Goal: Task Accomplishment & Management: Complete application form

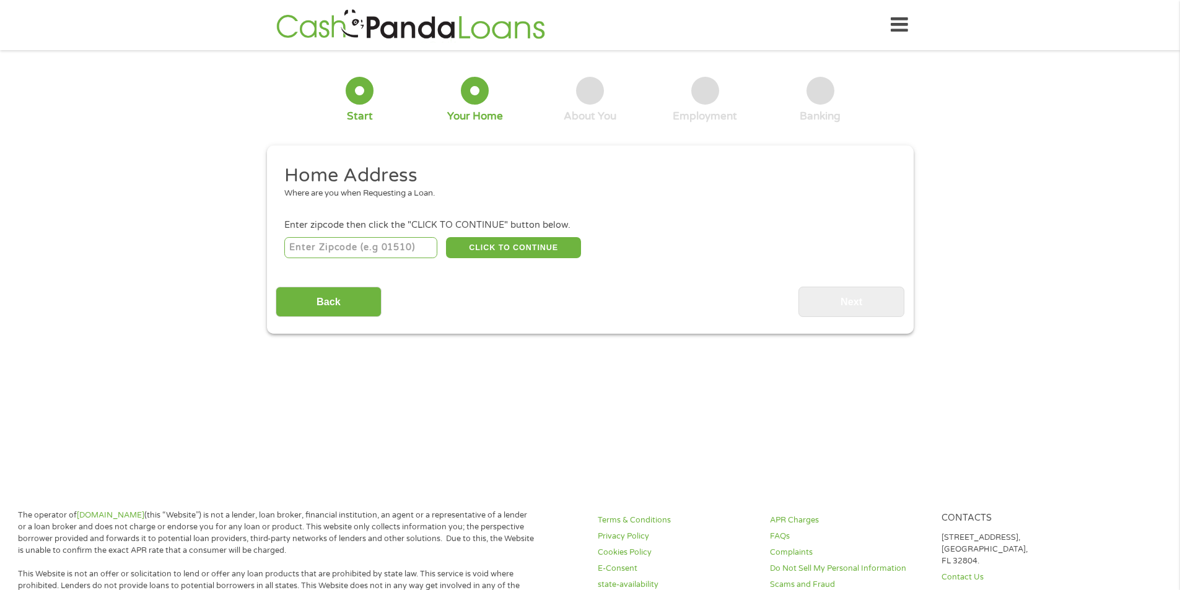
click at [406, 243] on input "number" at bounding box center [360, 247] width 153 height 21
type input "38116"
click at [511, 247] on button "CLICK TO CONTINUE" at bounding box center [513, 247] width 135 height 21
type input "38116"
type input "[GEOGRAPHIC_DATA]"
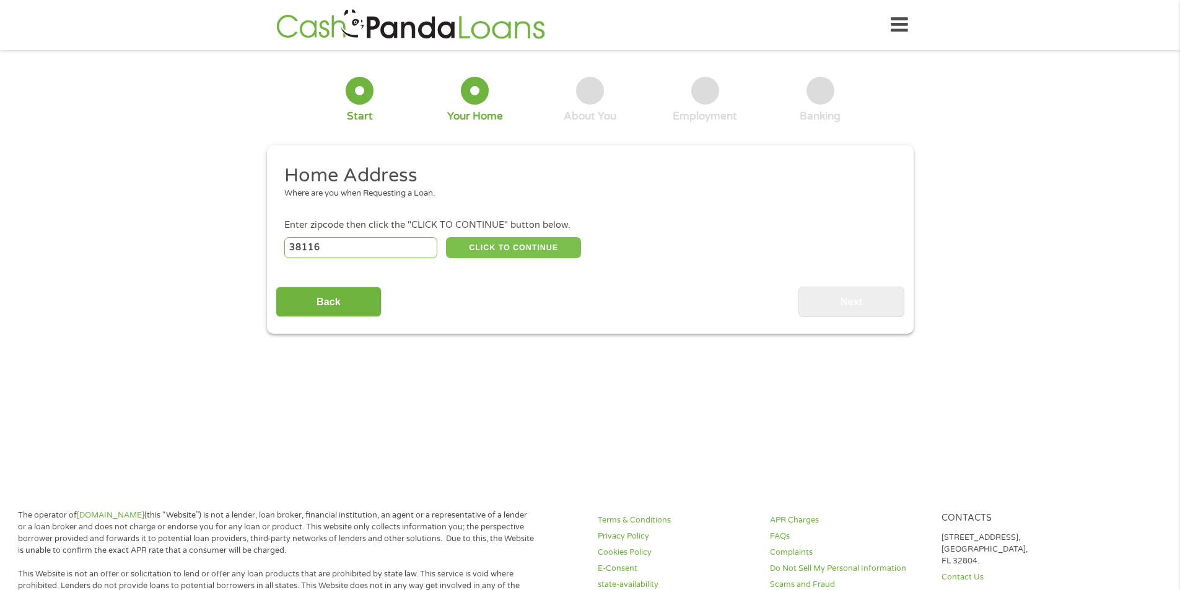
select select "[US_STATE]"
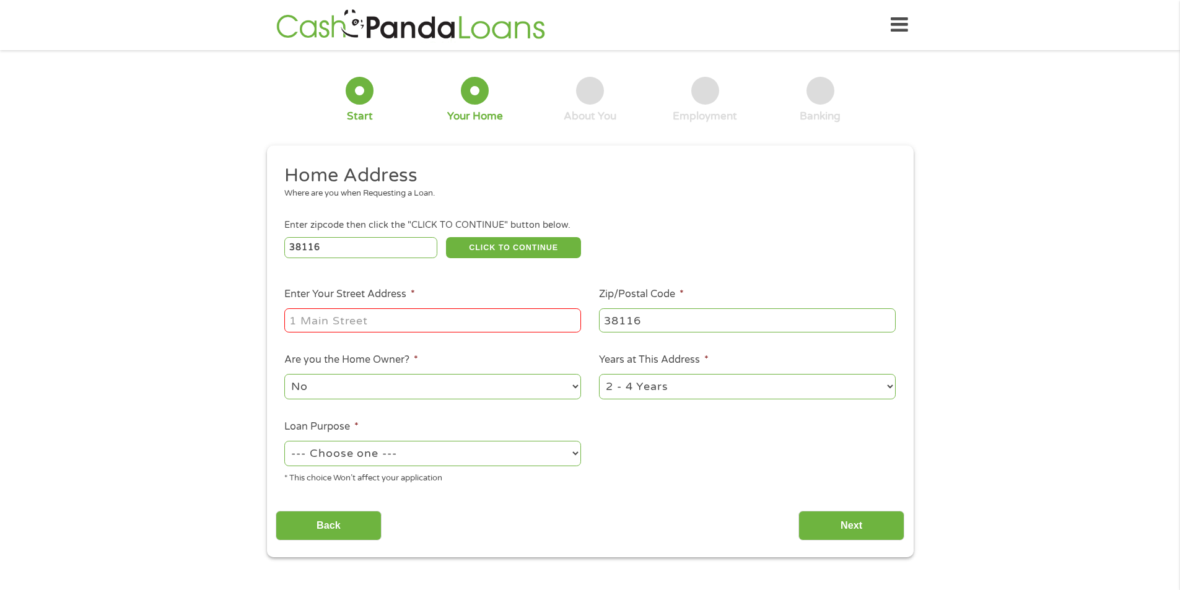
click at [376, 323] on input "Enter Your Street Address *" at bounding box center [432, 320] width 297 height 24
type input "3307 e. [PERSON_NAME] cr"
click at [706, 382] on select "1 Year or less 1 - 2 Years 2 - 4 Years Over 4 Years" at bounding box center [747, 386] width 297 height 25
select select "60months"
click at [599, 374] on select "1 Year or less 1 - 2 Years 2 - 4 Years Over 4 Years" at bounding box center [747, 386] width 297 height 25
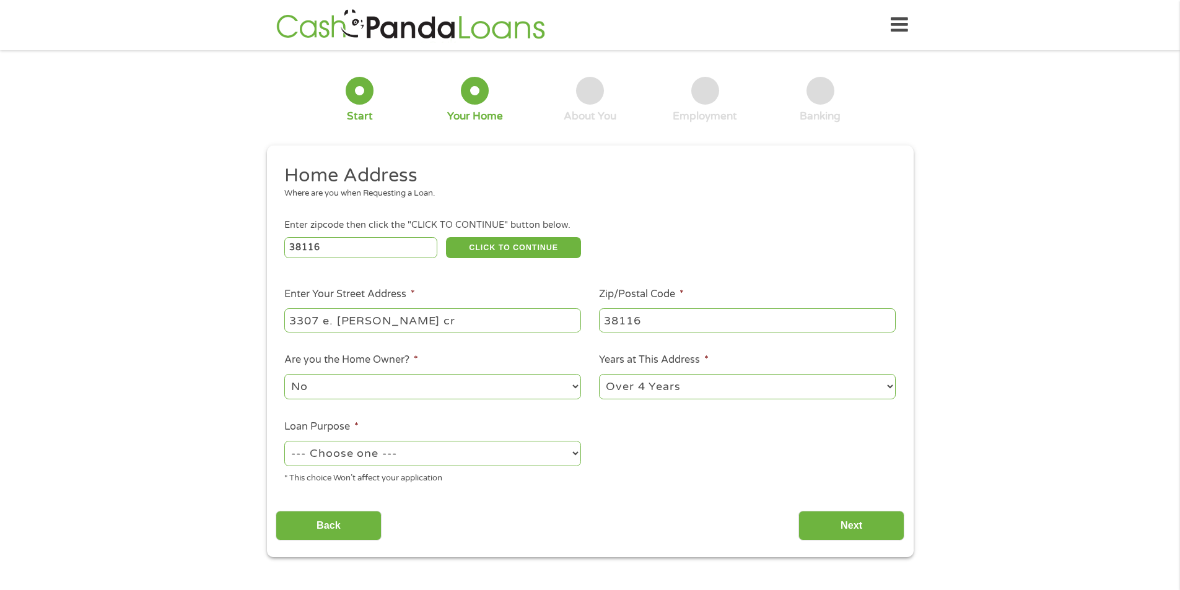
click at [495, 457] on select "--- Choose one --- Pay Bills Debt Consolidation Home Improvement Major Purchase…" at bounding box center [432, 453] width 297 height 25
click at [284, 441] on select "--- Choose one --- Pay Bills Debt Consolidation Home Improvement Major Purchase…" at bounding box center [432, 453] width 297 height 25
click at [391, 445] on select "--- Choose one --- Pay Bills Debt Consolidation Home Improvement Major Purchase…" at bounding box center [432, 453] width 297 height 25
select select "paybills"
click at [284, 441] on select "--- Choose one --- Pay Bills Debt Consolidation Home Improvement Major Purchase…" at bounding box center [432, 453] width 297 height 25
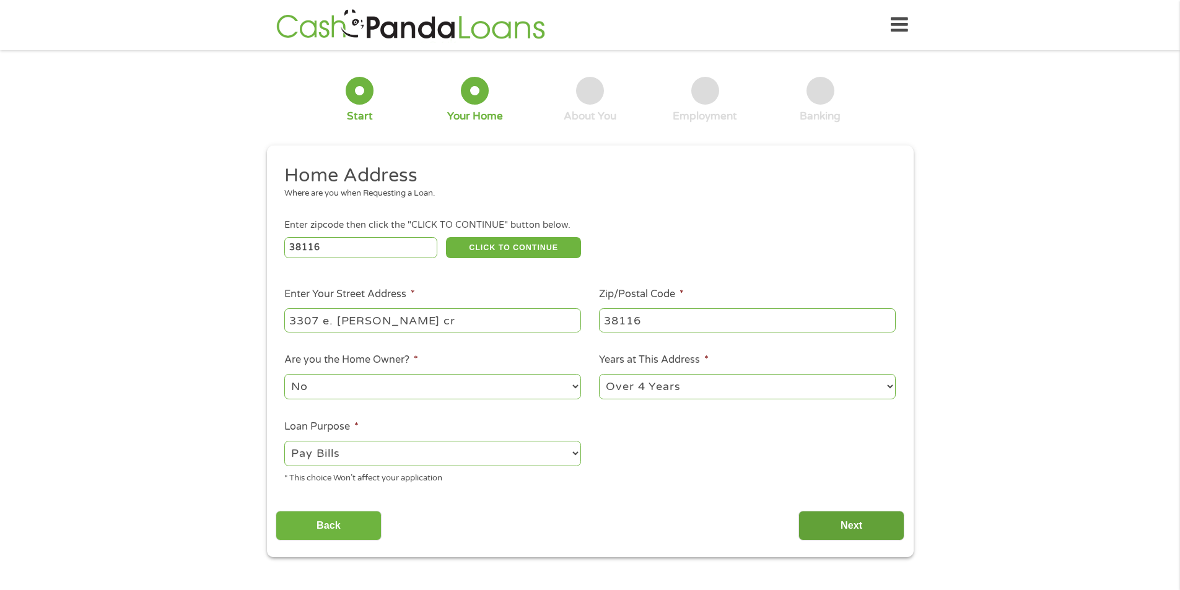
click at [858, 529] on input "Next" at bounding box center [851, 526] width 106 height 30
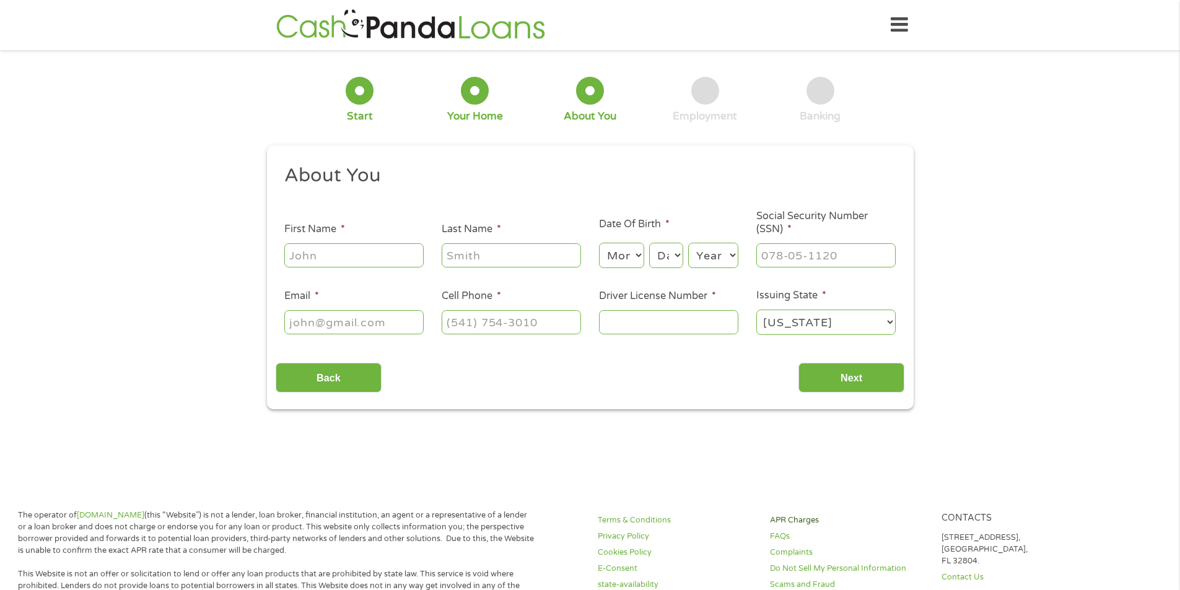
scroll to position [5, 5]
click at [340, 245] on input "First Name *" at bounding box center [353, 255] width 139 height 24
type input "[PERSON_NAME]"
click at [636, 257] on select "Month 1 2 3 4 5 6 7 8 9 10 11 12" at bounding box center [621, 255] width 45 height 25
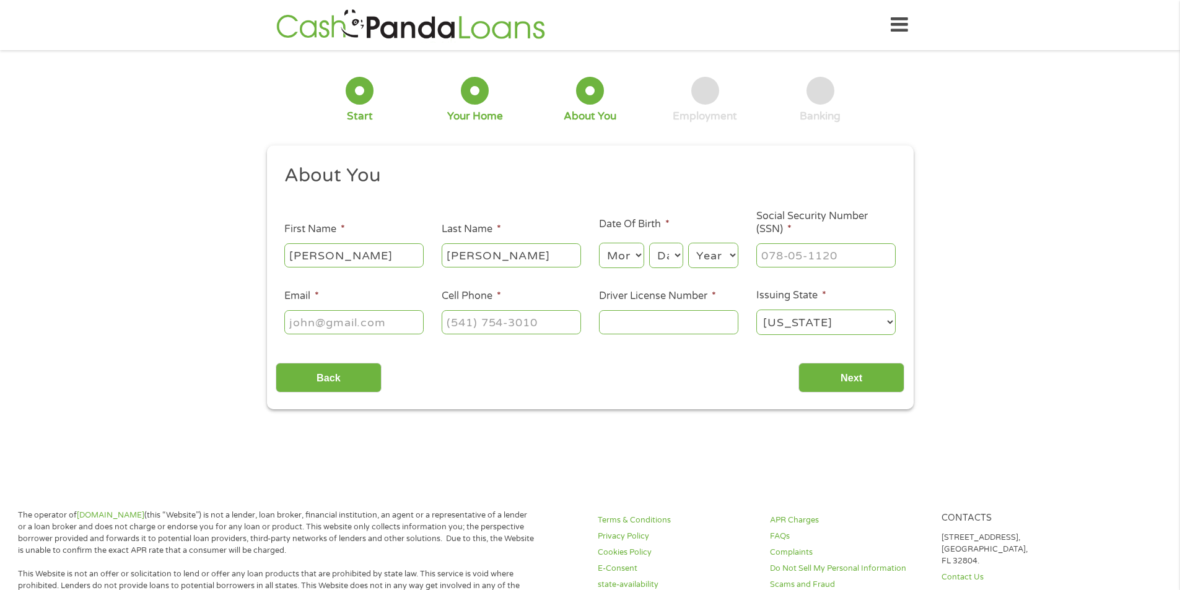
select select "11"
click at [599, 243] on select "Month 1 2 3 4 5 6 7 8 9 10 11 12" at bounding box center [621, 255] width 45 height 25
click at [657, 250] on select "Day 1 2 3 4 5 6 7 8 9 10 11 12 13 14 15 16 17 18 19 20 21 22 23 24 25 26 27 28 …" at bounding box center [665, 255] width 33 height 25
select select "22"
click at [649, 243] on select "Day 1 2 3 4 5 6 7 8 9 10 11 12 13 14 15 16 17 18 19 20 21 22 23 24 25 26 27 28 …" at bounding box center [665, 255] width 33 height 25
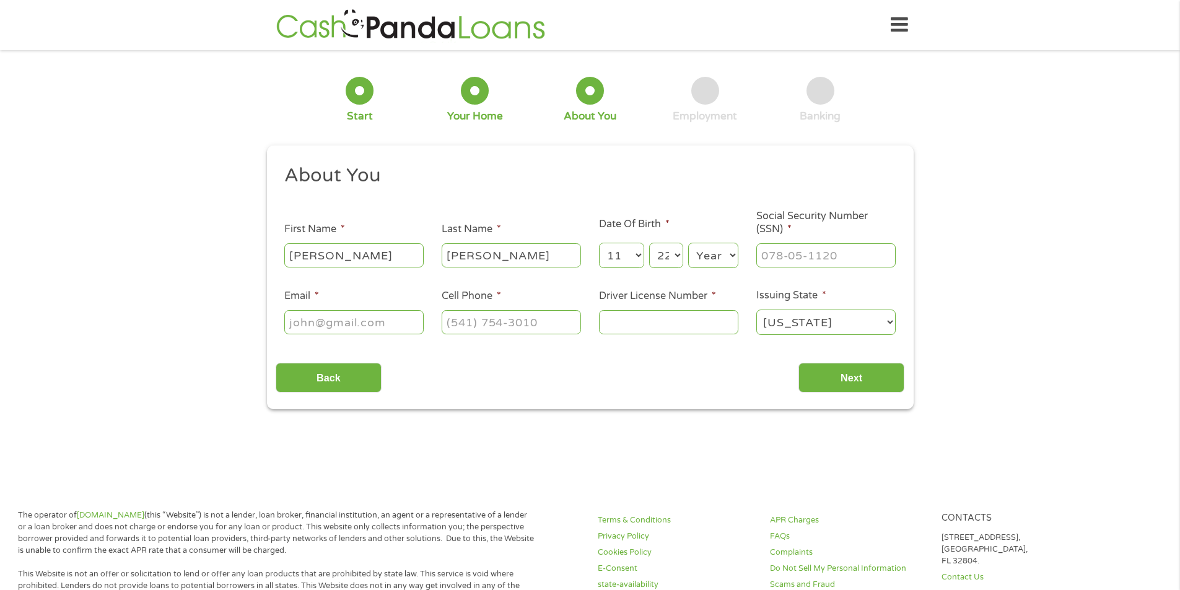
click at [725, 253] on select "Year [DATE] 2006 2005 2004 2003 2002 2001 2000 1999 1998 1997 1996 1995 1994 19…" at bounding box center [713, 255] width 50 height 25
select select "1977"
click at [688, 243] on select "Year [DATE] 2006 2005 2004 2003 2002 2001 2000 1999 1998 1997 1996 1995 1994 19…" at bounding box center [713, 255] width 50 height 25
click at [806, 253] on input "___-__-____" at bounding box center [825, 255] width 139 height 24
type input "412-29-0436"
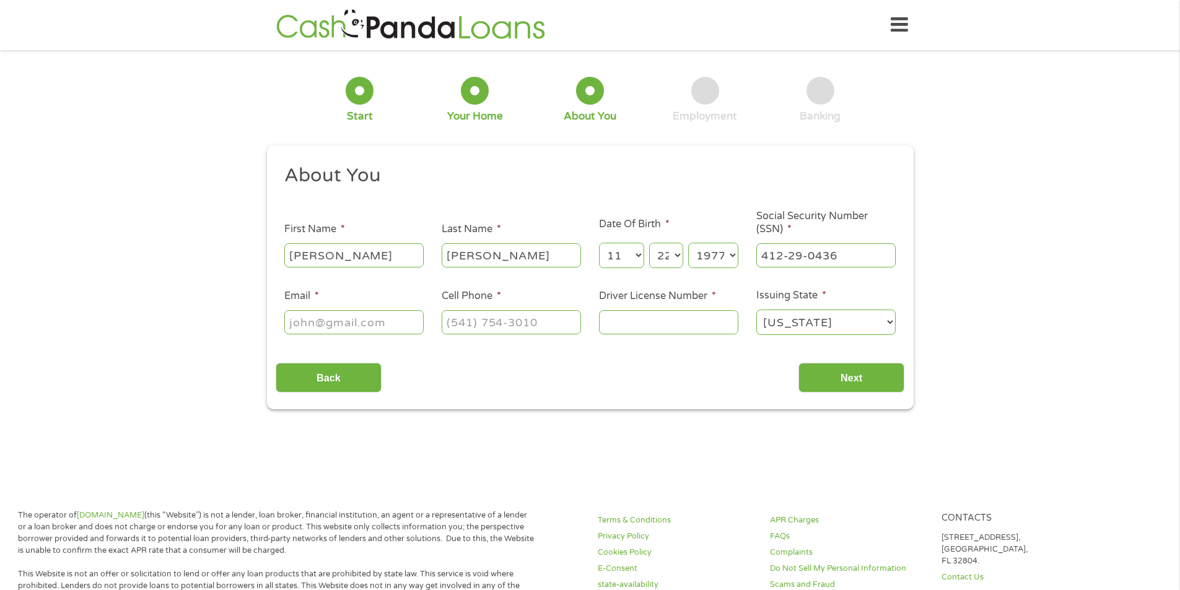
click at [328, 325] on input "Email *" at bounding box center [353, 322] width 139 height 24
type input "[EMAIL_ADDRESS][DOMAIN_NAME]"
click at [456, 321] on input "(___) ___-____" at bounding box center [511, 322] width 139 height 24
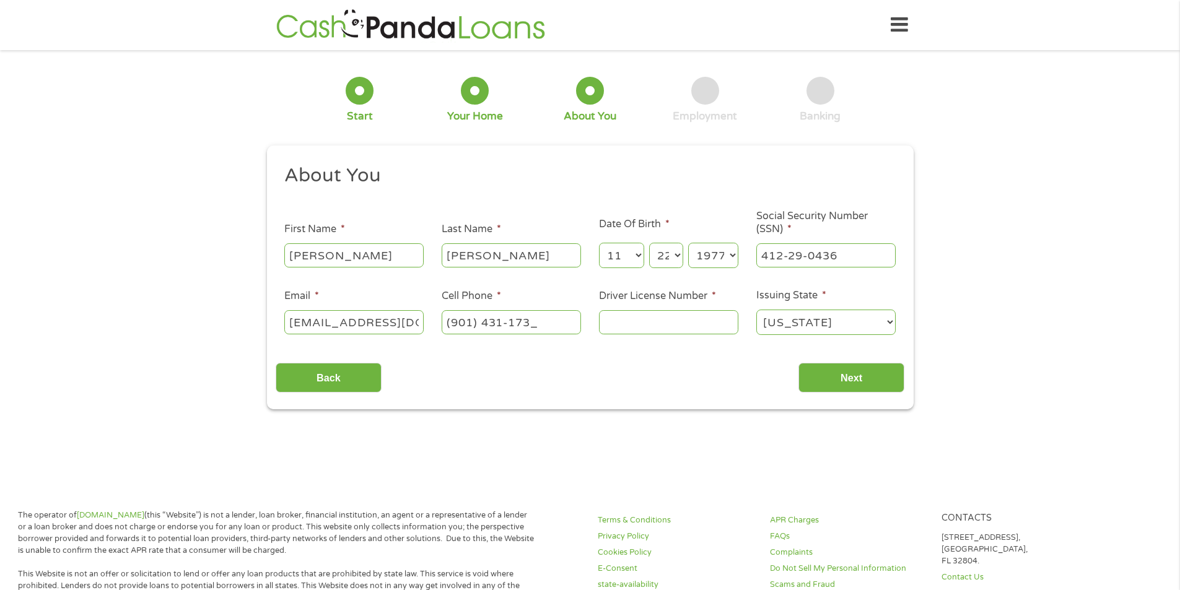
type input "[PHONE_NUMBER]"
click at [626, 321] on input "Driver License Number *" at bounding box center [668, 322] width 139 height 24
type input "080098057"
click at [840, 385] on input "Next" at bounding box center [851, 378] width 106 height 30
click at [843, 372] on input "Next" at bounding box center [851, 378] width 106 height 30
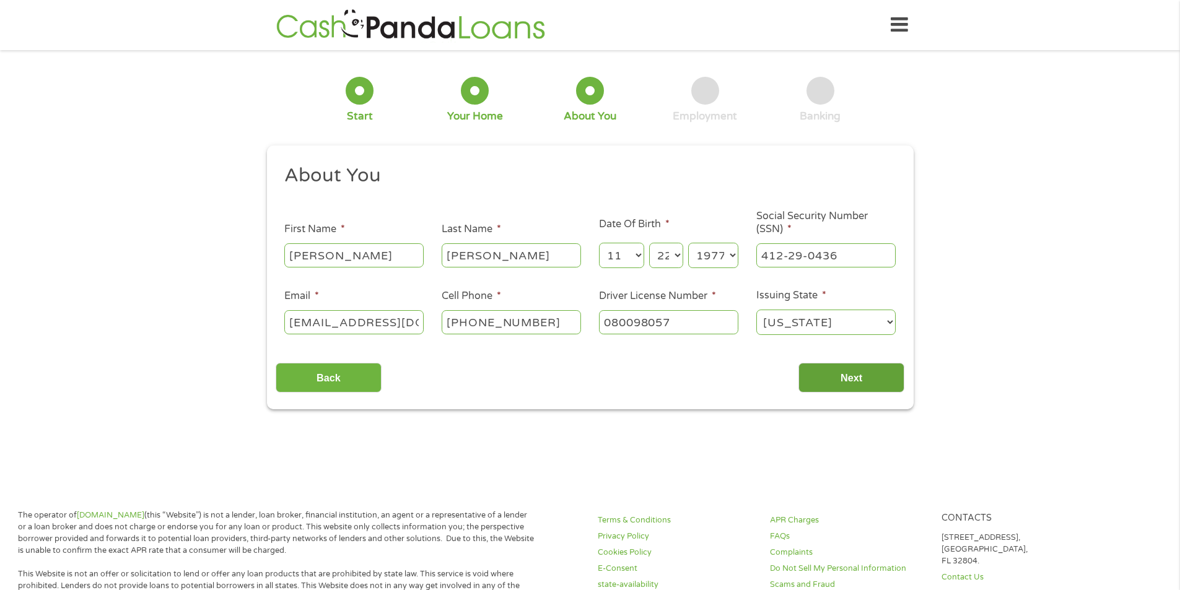
scroll to position [5, 5]
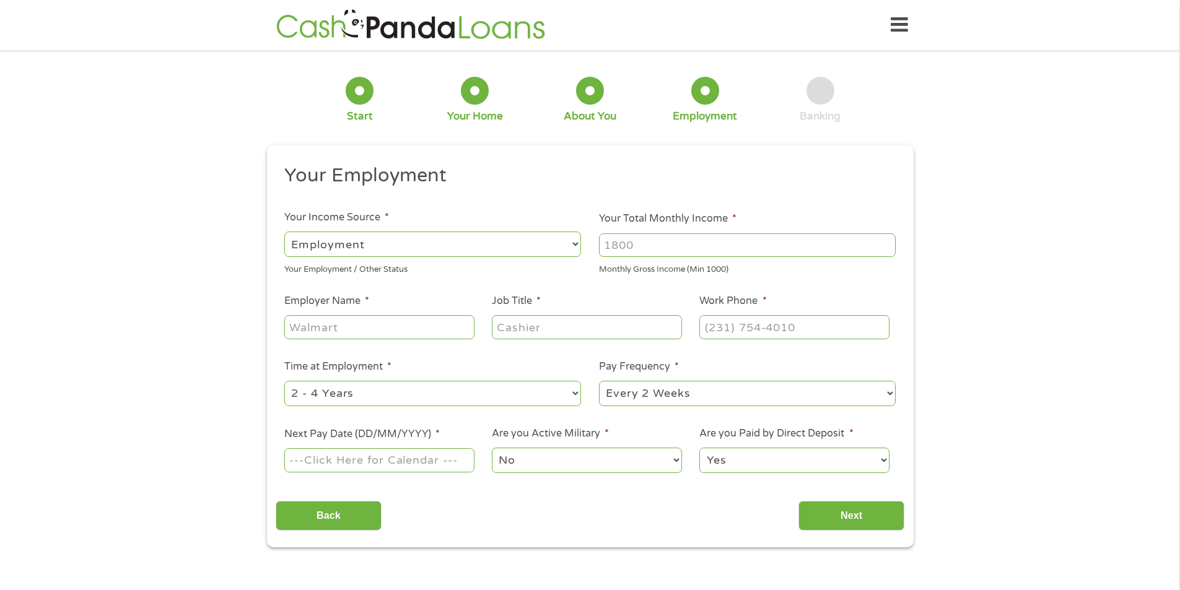
click at [702, 241] on input "Your Total Monthly Income *" at bounding box center [747, 246] width 297 height 24
type input "2500"
click at [374, 333] on input "Employer Name *" at bounding box center [379, 327] width 190 height 24
type input "dsg"
click at [522, 329] on input "Job Title *" at bounding box center [587, 327] width 190 height 24
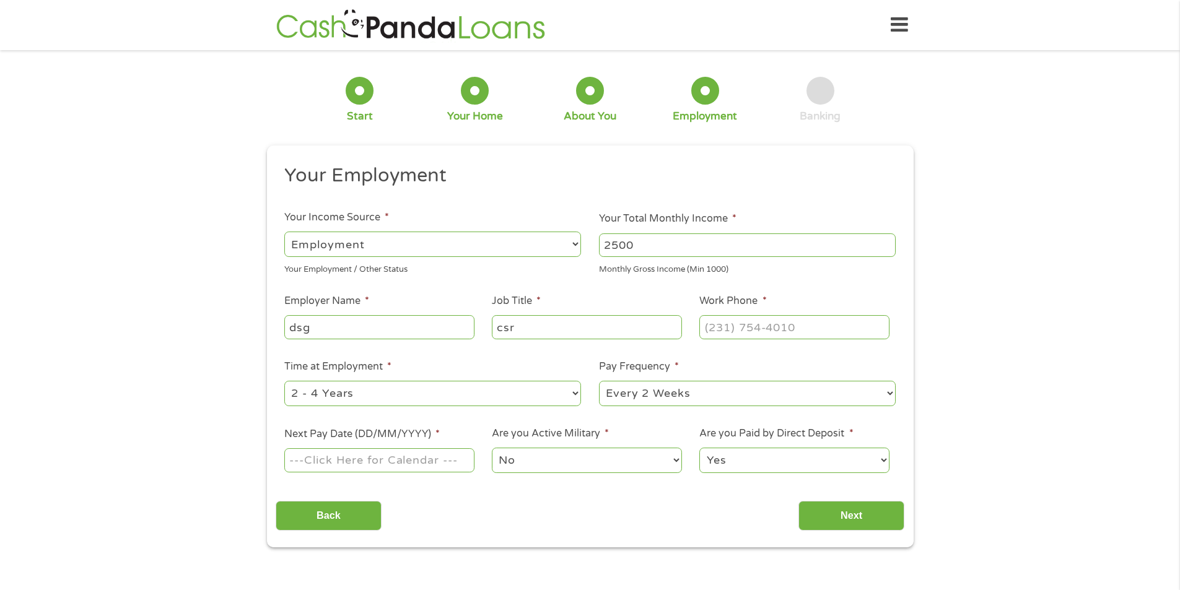
type input "csr"
type input "[PHONE_NUMBER]"
click at [440, 395] on select "--- Choose one --- 1 Year or less 1 - 2 Years 2 - 4 Years Over 4 Years" at bounding box center [432, 393] width 297 height 25
select select "60months"
click at [284, 381] on select "--- Choose one --- 1 Year or less 1 - 2 Years 2 - 4 Years Over 4 Years" at bounding box center [432, 393] width 297 height 25
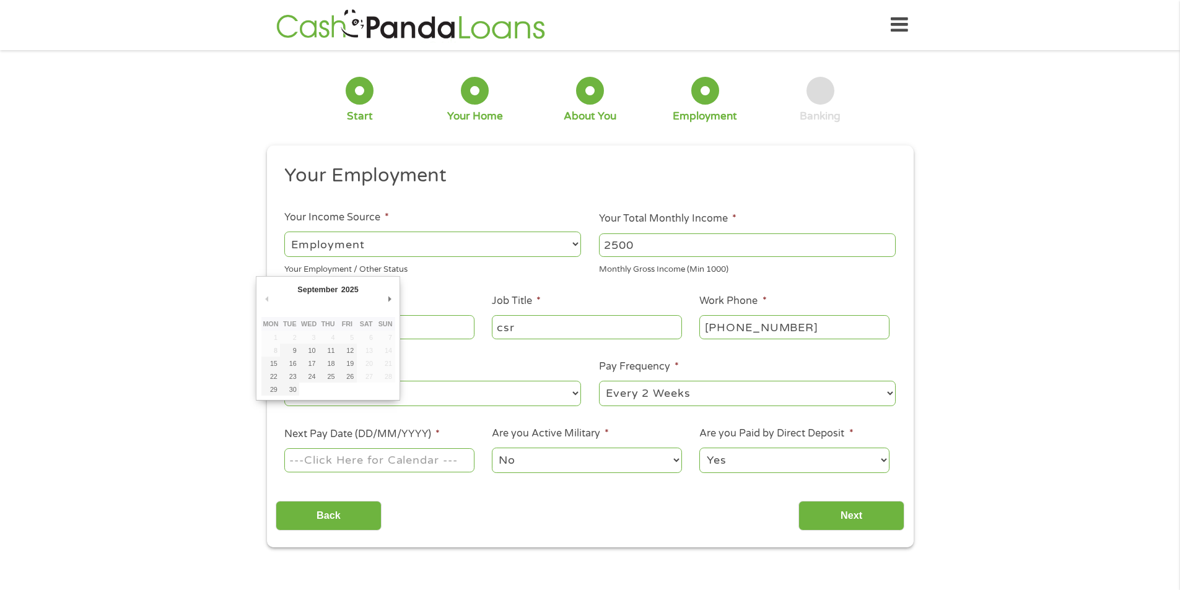
click at [391, 459] on input "Next Pay Date (DD/MM/YYYY) *" at bounding box center [379, 460] width 190 height 24
type input "[DATE]"
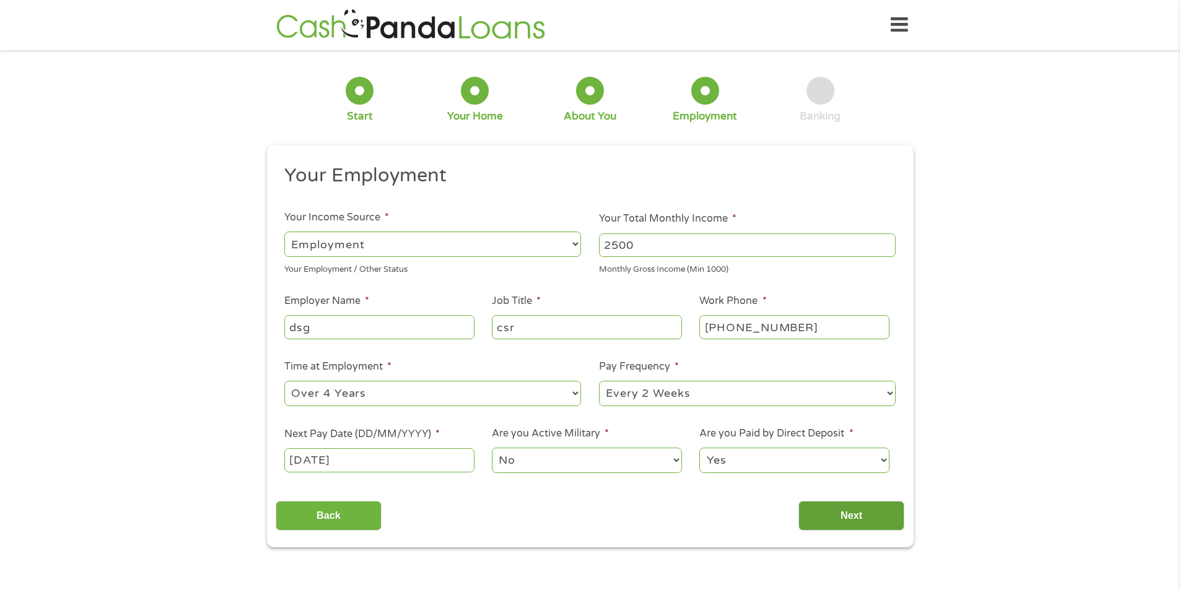
click at [835, 517] on input "Next" at bounding box center [851, 516] width 106 height 30
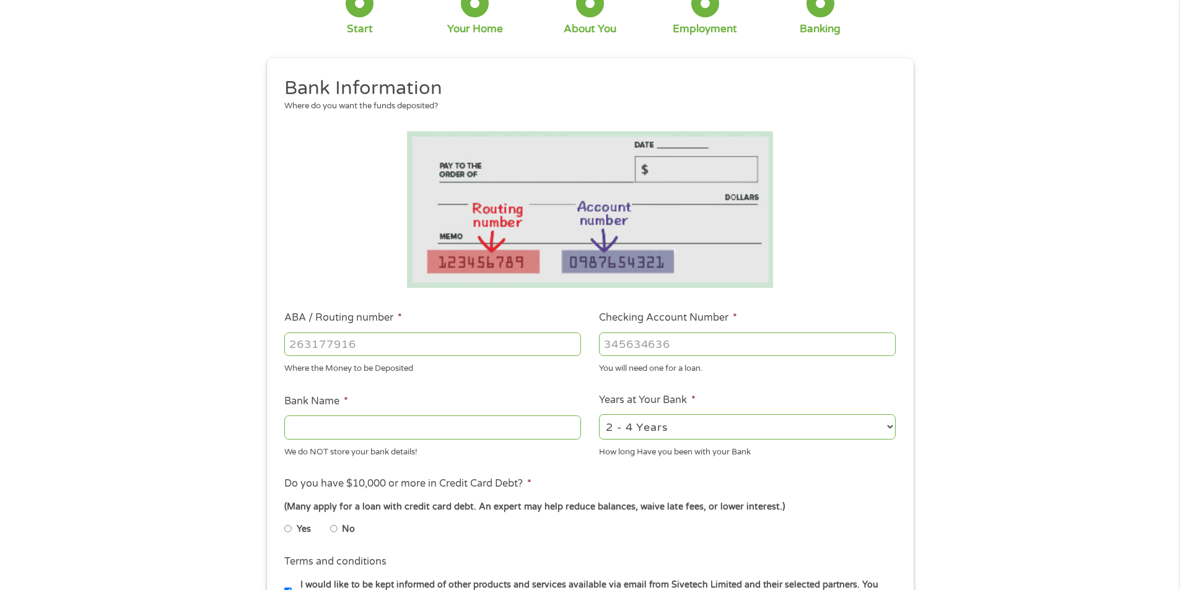
scroll to position [124, 0]
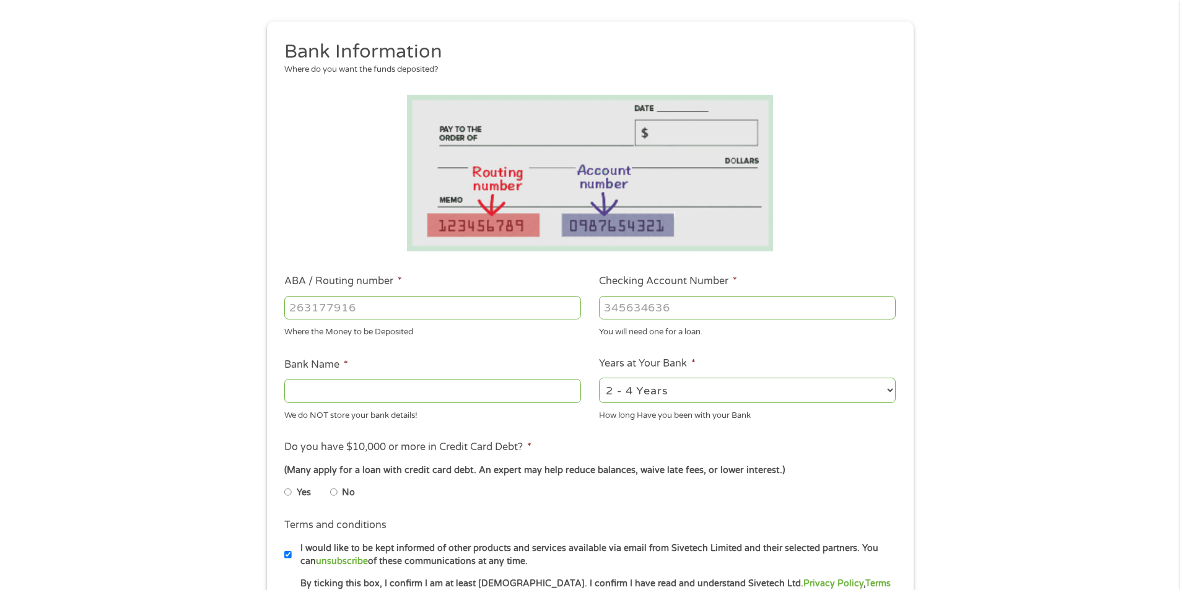
click at [378, 302] on input "ABA / Routing number *" at bounding box center [432, 308] width 297 height 24
click at [426, 305] on input "ABA / Routing number *" at bounding box center [432, 308] width 297 height 24
click at [314, 308] on input "ABA / Routing number *" at bounding box center [432, 308] width 297 height 24
type input "103100195"
type input "CENTRAL NATIONAL BANK TRUST"
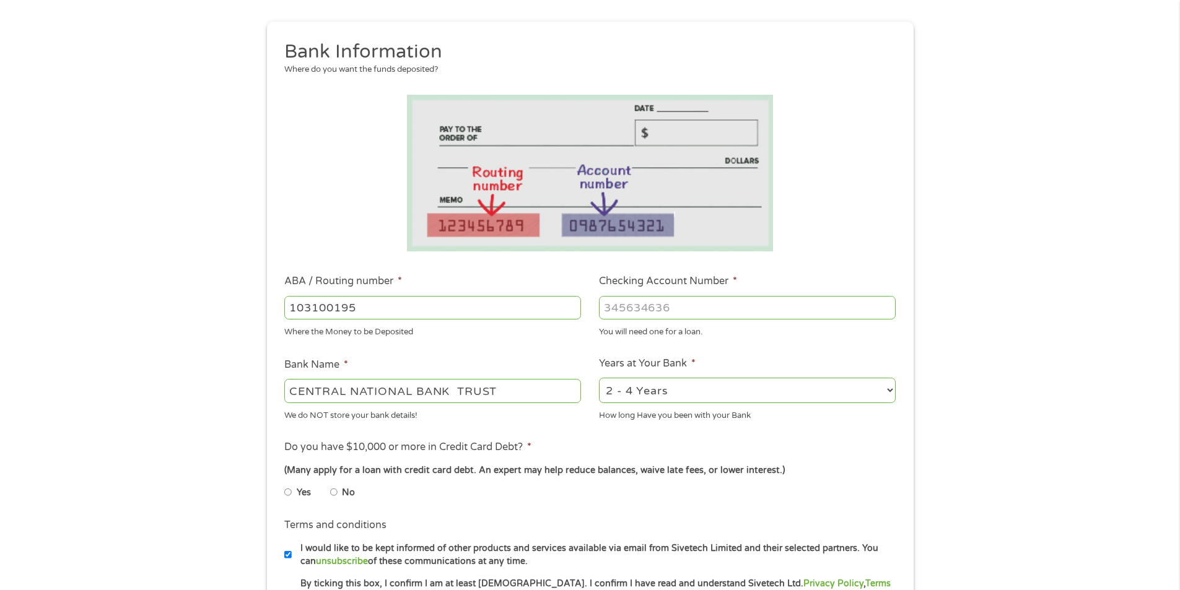
type input "103100195"
click at [640, 294] on div at bounding box center [747, 308] width 297 height 28
click at [660, 308] on input "Checking Account Number *" at bounding box center [747, 308] width 297 height 24
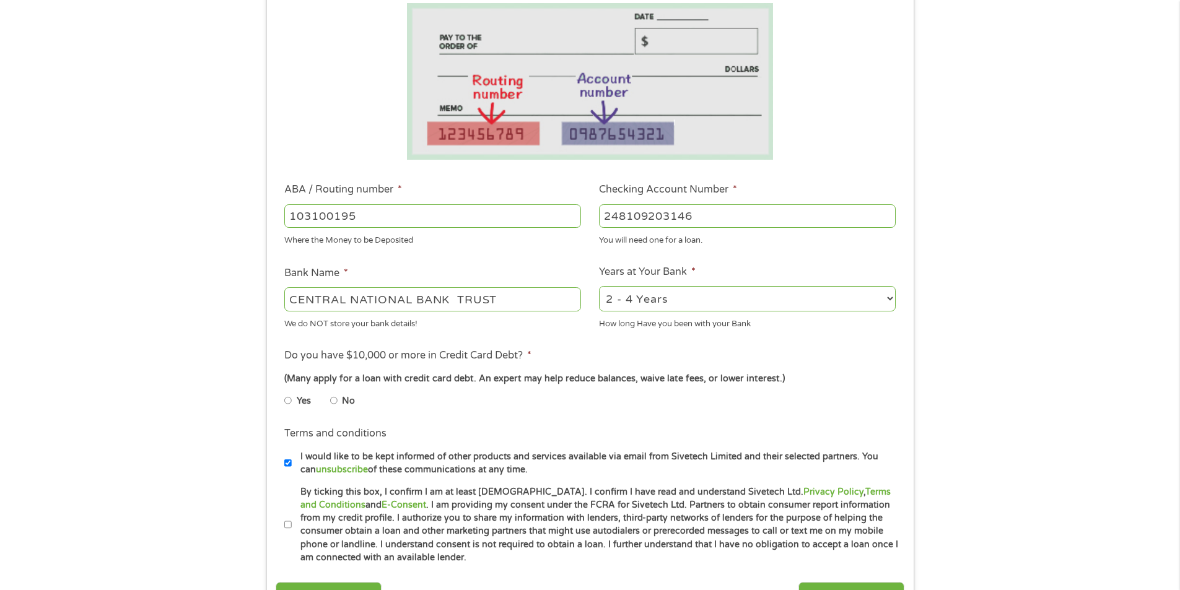
scroll to position [248, 0]
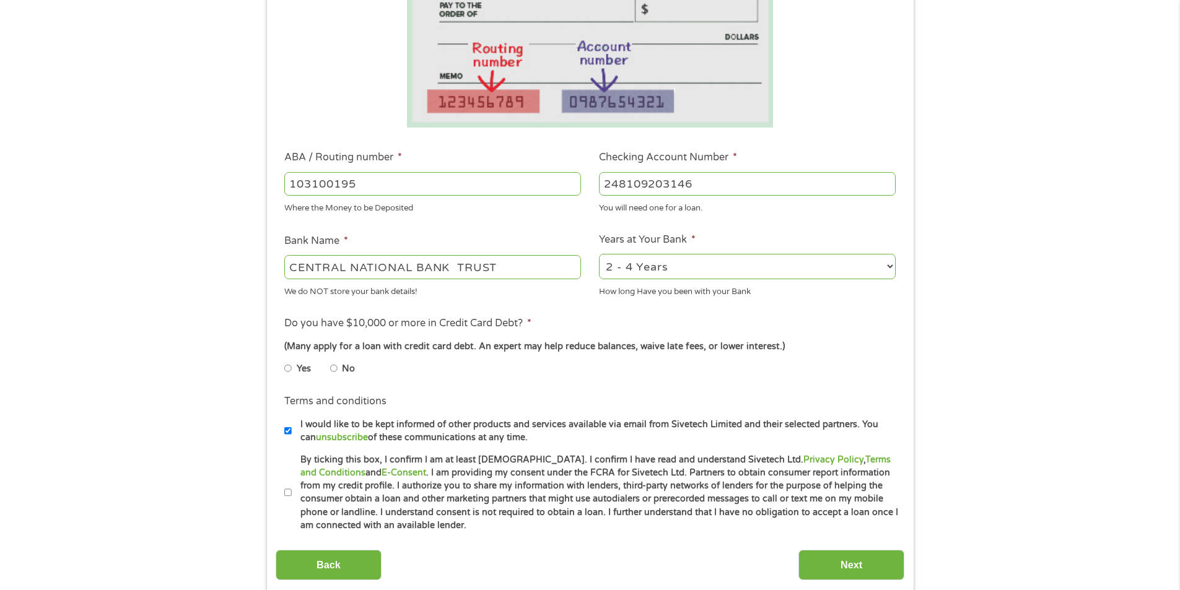
type input "248109203146"
click at [344, 369] on label "No" at bounding box center [348, 369] width 13 height 14
click at [338, 369] on input "No" at bounding box center [333, 369] width 7 height 20
radio input "true"
click at [289, 489] on input "By ticking this box, I confirm I am at least [DEMOGRAPHIC_DATA]. I confirm I ha…" at bounding box center [287, 493] width 7 height 20
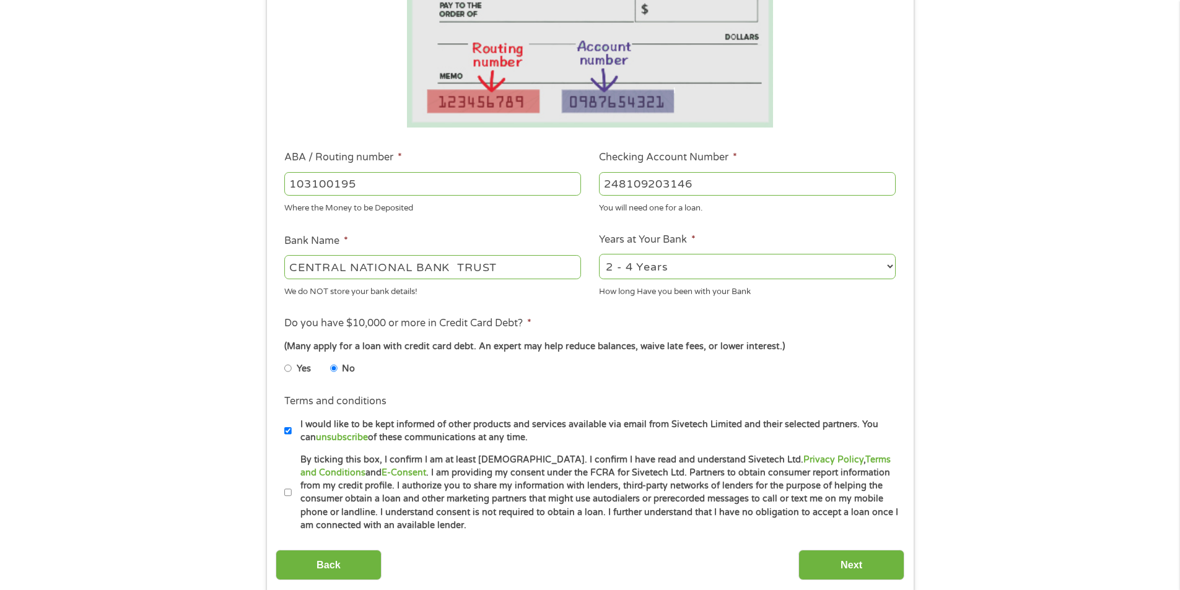
checkbox input "true"
click at [875, 567] on input "Next" at bounding box center [851, 565] width 106 height 30
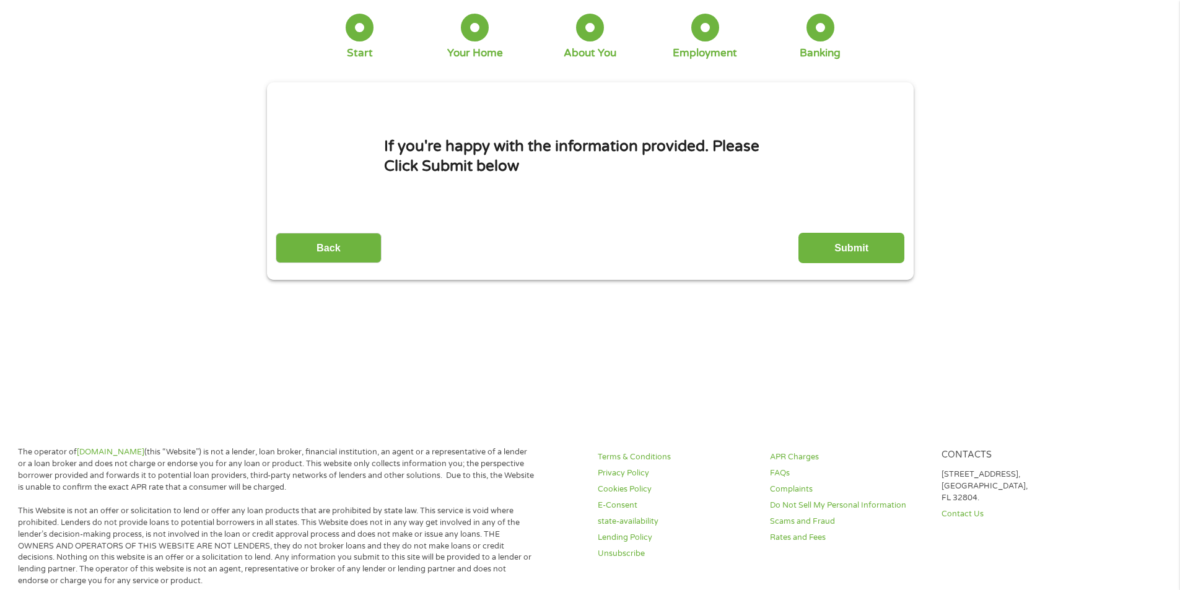
scroll to position [0, 0]
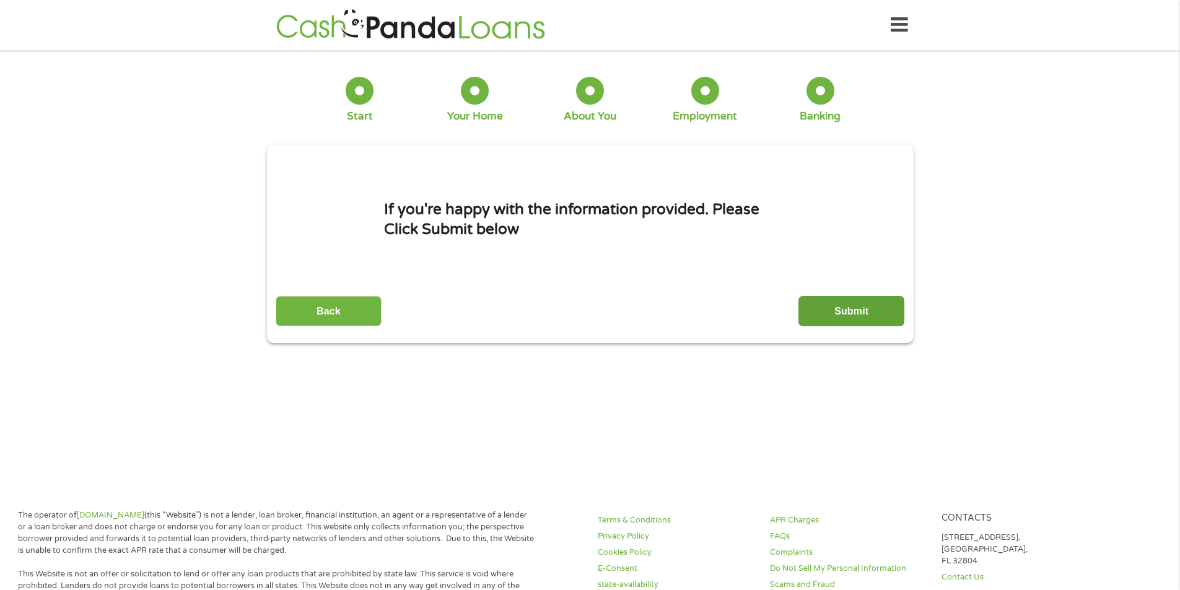
click at [837, 305] on input "Submit" at bounding box center [851, 311] width 106 height 30
